Goal: Task Accomplishment & Management: Use online tool/utility

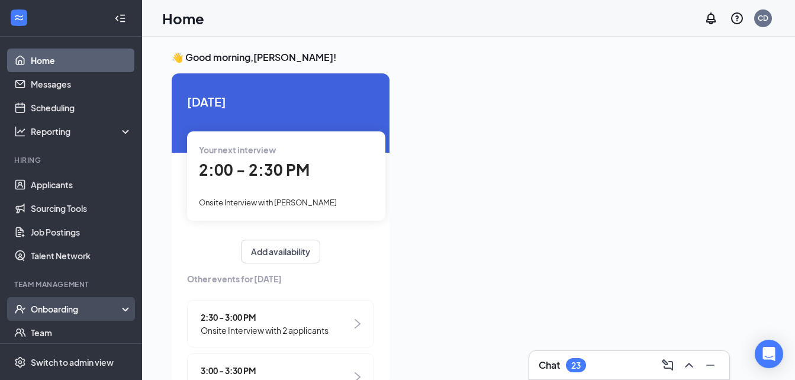
click at [43, 309] on div "Onboarding" at bounding box center [76, 309] width 91 height 12
click at [51, 331] on link "Overview" at bounding box center [81, 333] width 101 height 24
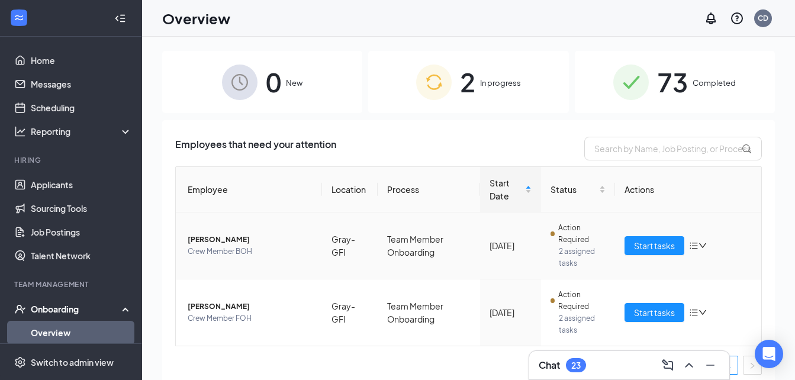
click at [690, 246] on icon "bars" at bounding box center [693, 245] width 9 height 9
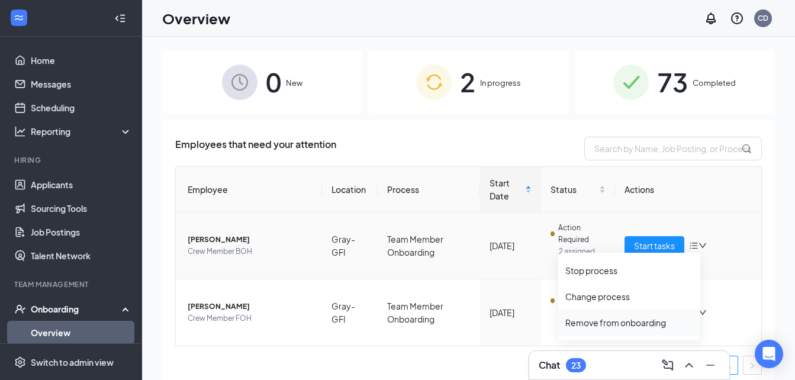
click at [613, 321] on div "Remove from onboarding" at bounding box center [629, 323] width 128 height 12
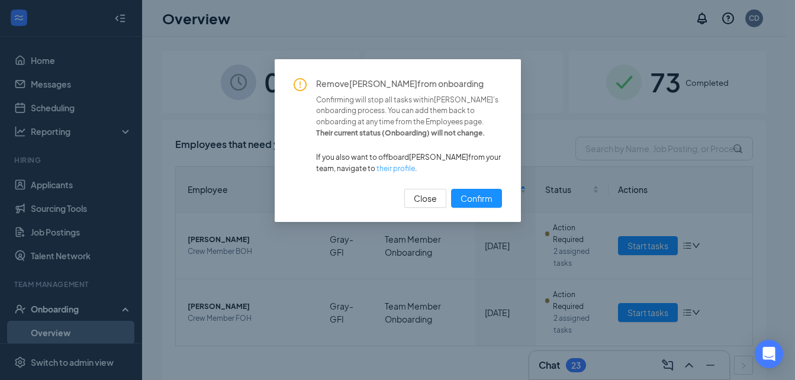
click at [399, 167] on link "their profile" at bounding box center [395, 168] width 38 height 9
click at [421, 190] on button "Close" at bounding box center [425, 198] width 42 height 19
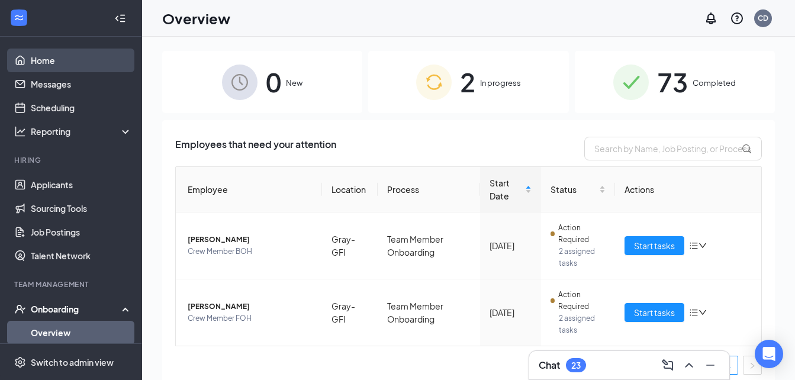
click at [44, 61] on link "Home" at bounding box center [81, 61] width 101 height 24
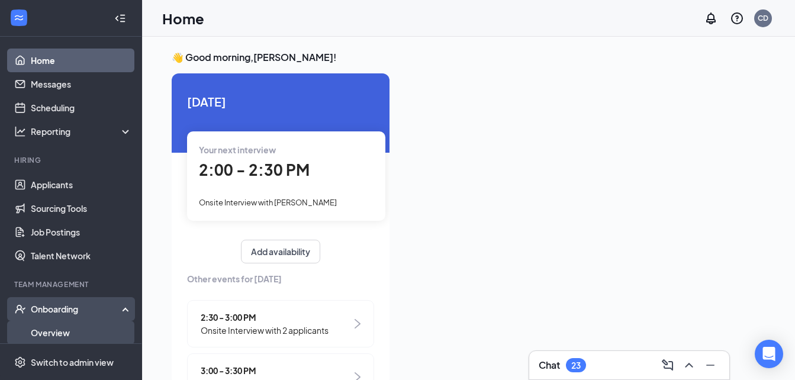
drag, startPoint x: 56, startPoint y: 332, endPoint x: 44, endPoint y: 332, distance: 12.4
click at [44, 332] on link "Overview" at bounding box center [81, 333] width 101 height 24
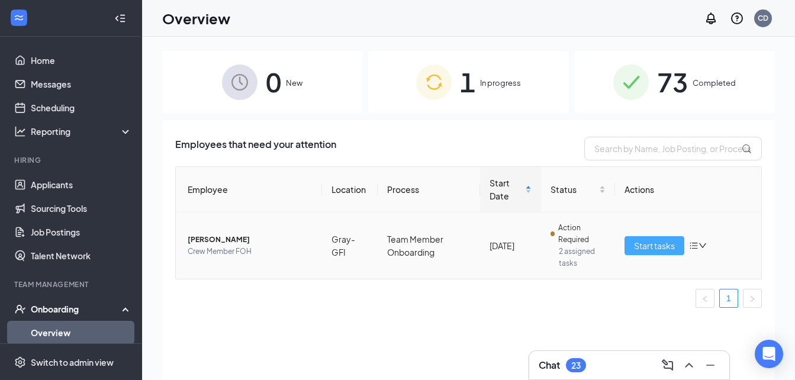
click at [663, 244] on span "Start tasks" at bounding box center [654, 245] width 41 height 13
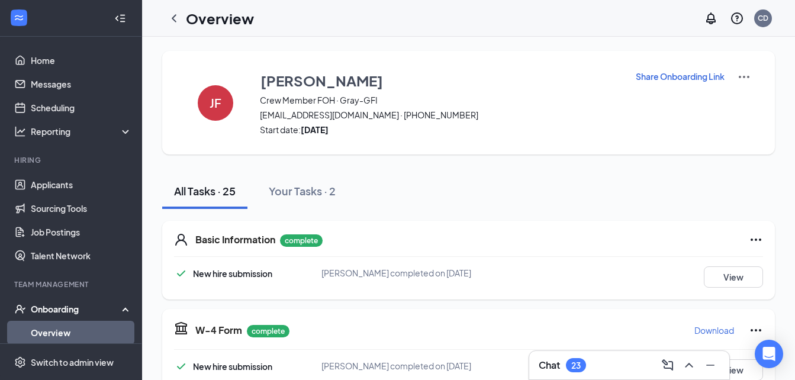
scroll to position [5, 0]
